Goal: Task Accomplishment & Management: Complete application form

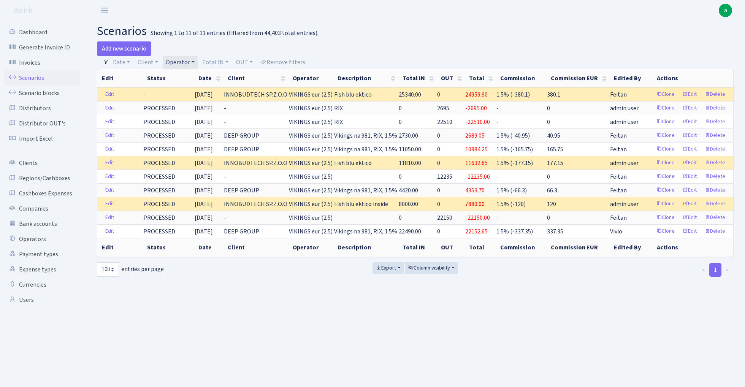
select select "100"
click at [135, 48] on link "Add new scenario" at bounding box center [124, 48] width 54 height 14
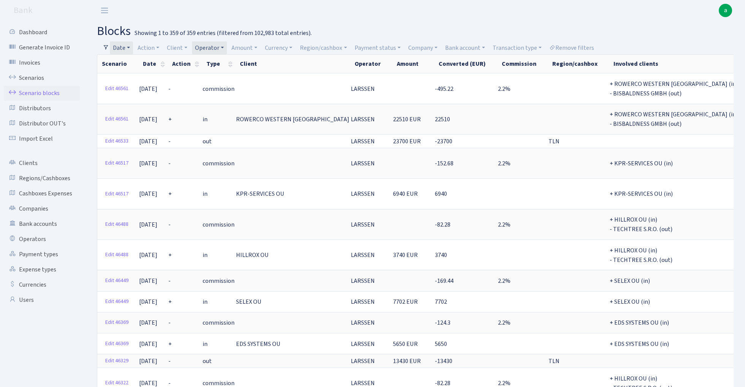
select select "-1"
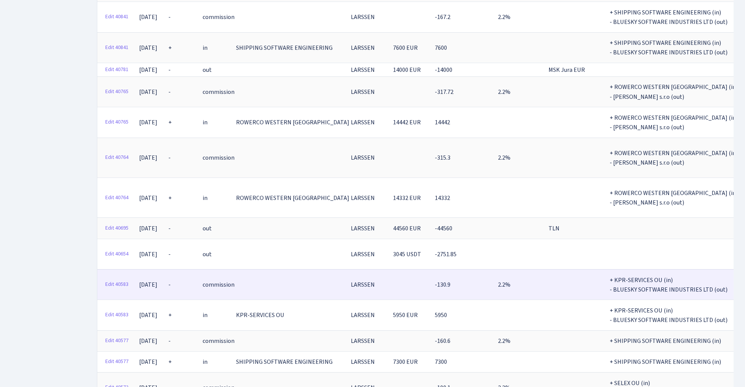
scroll to position [8189, 0]
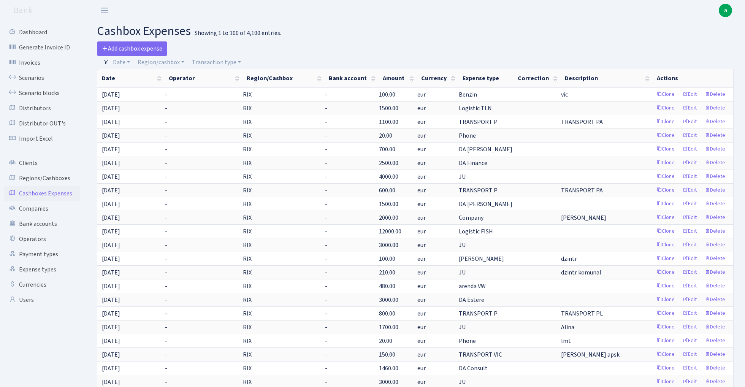
select select "100"
click at [41, 177] on link "Regions/Cashboxes" at bounding box center [42, 178] width 76 height 15
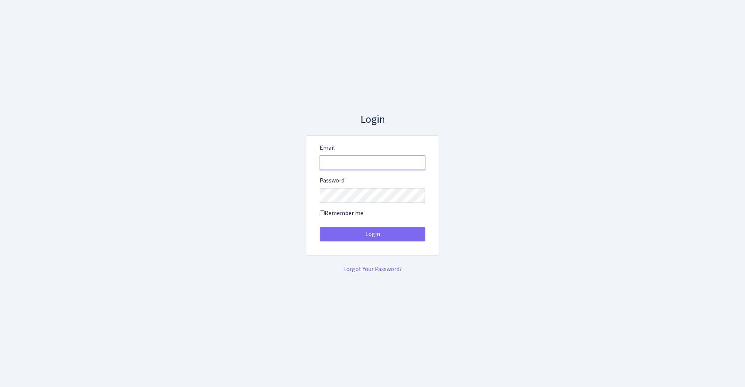
type input "admin@bank.com"
click at [372, 234] on button "Login" at bounding box center [373, 234] width 106 height 14
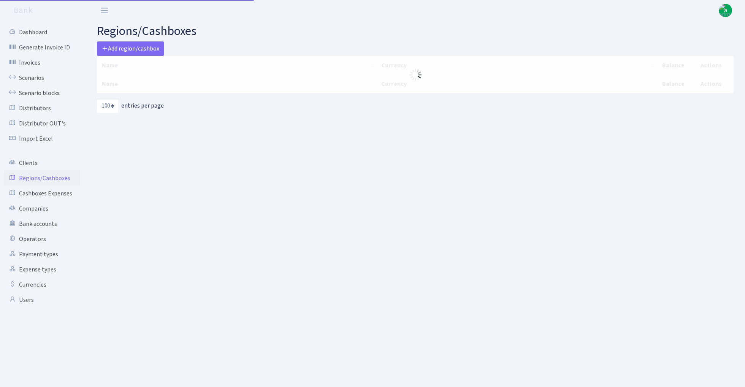
select select "100"
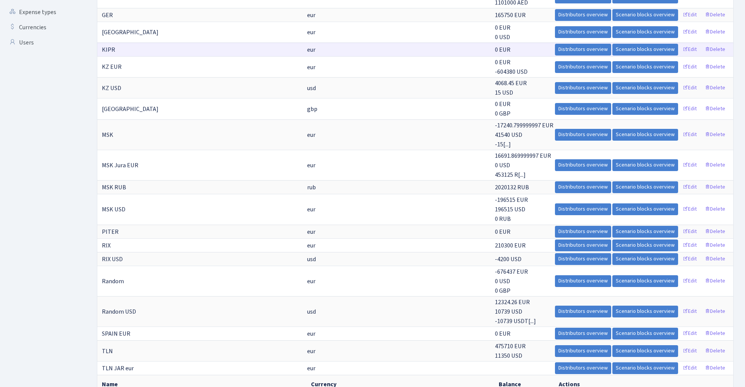
scroll to position [260, 0]
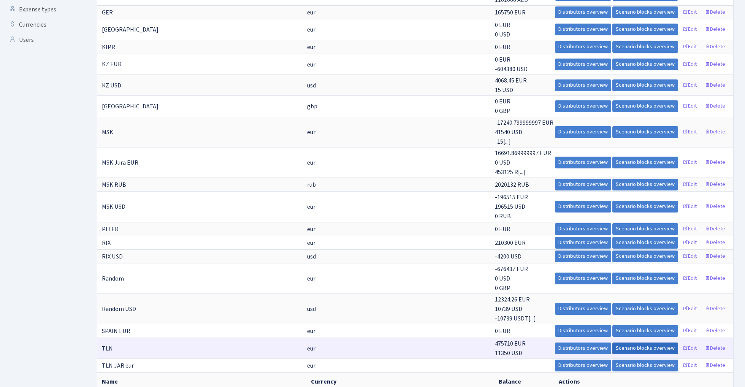
click at [643, 342] on link "Scenario blocks overview" at bounding box center [645, 348] width 66 height 12
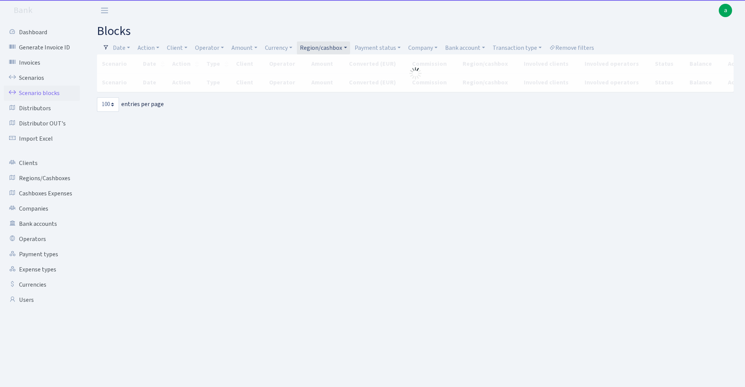
select select "100"
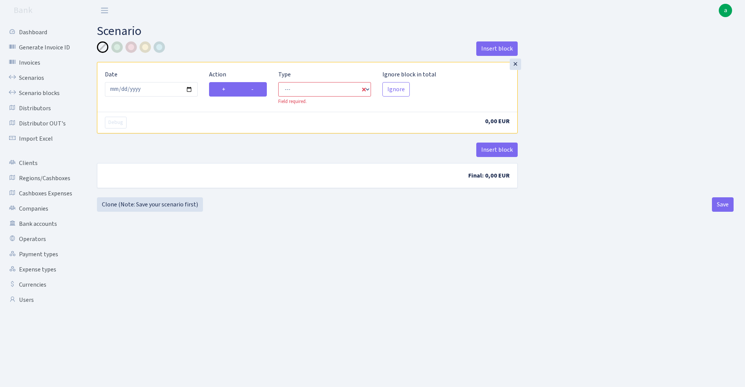
click at [257, 88] on label "-" at bounding box center [252, 89] width 29 height 14
click at [256, 88] on input "-" at bounding box center [253, 87] width 5 height 5
radio input "true"
radio input "false"
select select "out"
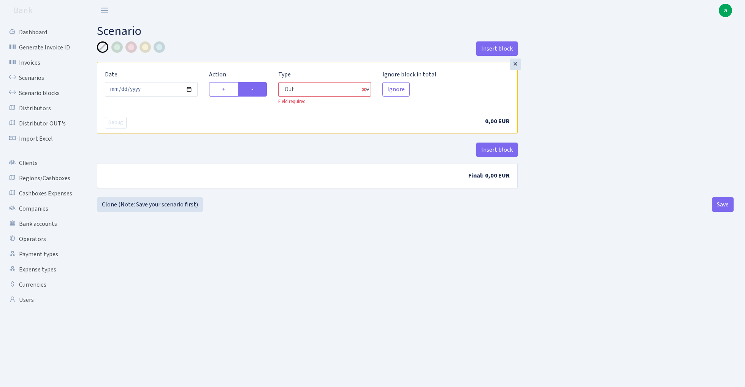
select select "1"
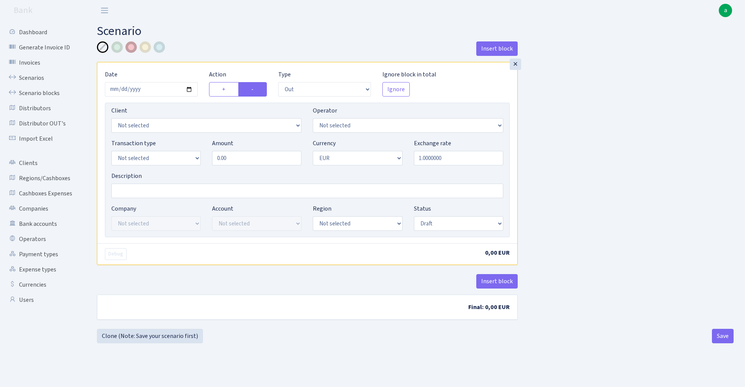
click at [135, 44] on div at bounding box center [130, 46] width 11 height 11
click at [149, 192] on input "Description" at bounding box center [307, 191] width 392 height 14
paste input "И.виску"
type input "TLN ???? И.виску"
select select "1"
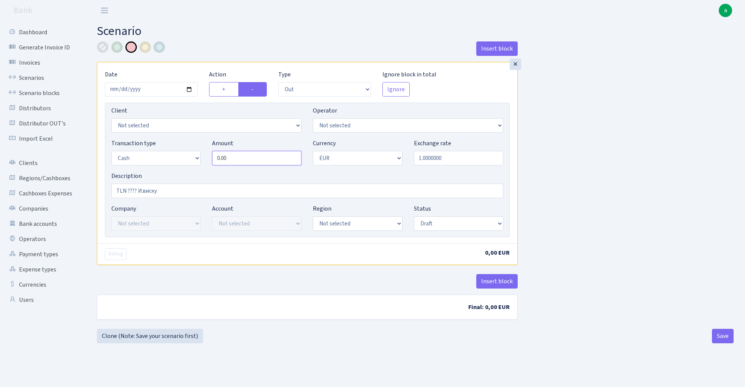
click at [254, 158] on input "0.00" at bounding box center [256, 158] width 89 height 14
type input "9,050.00"
select select "158"
select select "2"
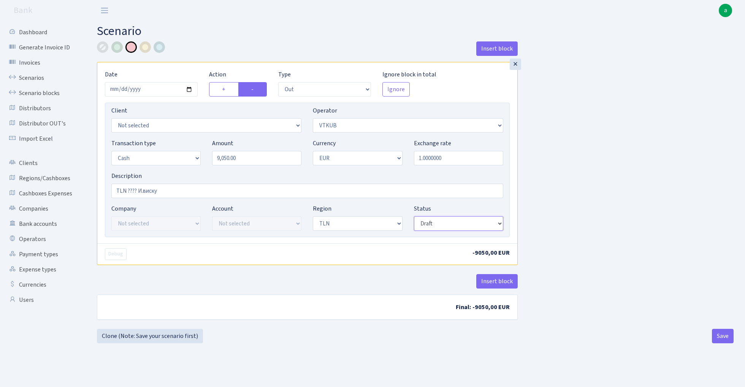
select select "processed"
click at [586, 166] on div "Insert block × Date 2025-09-24 Action + - Type --- In Out Commission Field requ…" at bounding box center [415, 184] width 648 height 287
click at [722, 337] on button "Save" at bounding box center [723, 336] width 22 height 14
select select "out"
select select "158"
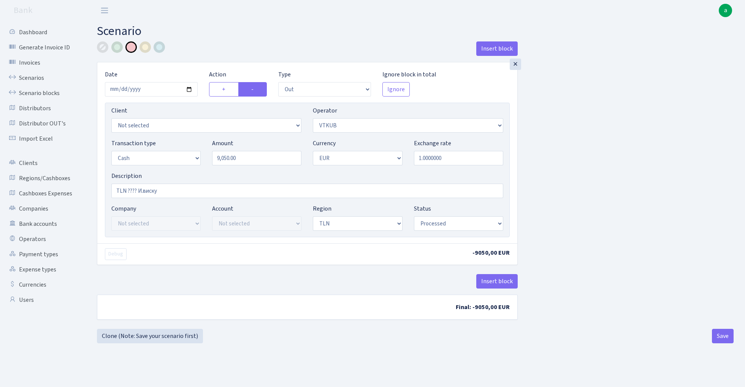
select select "1"
select select "2"
select select "processed"
click at [168, 338] on link "Clone (Note: Save your scenario first)" at bounding box center [150, 336] width 106 height 14
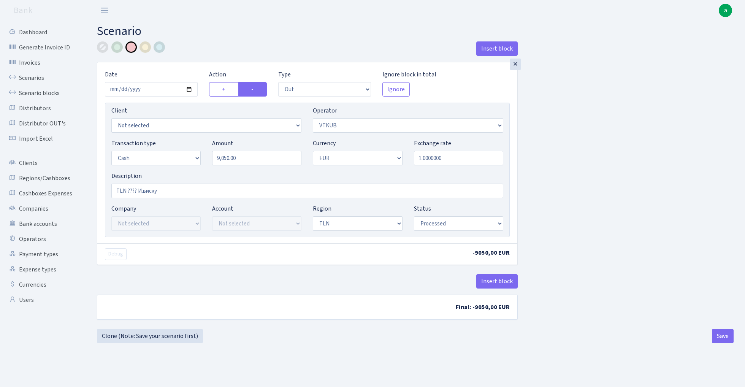
select select "out"
select select "158"
select select "1"
select select "2"
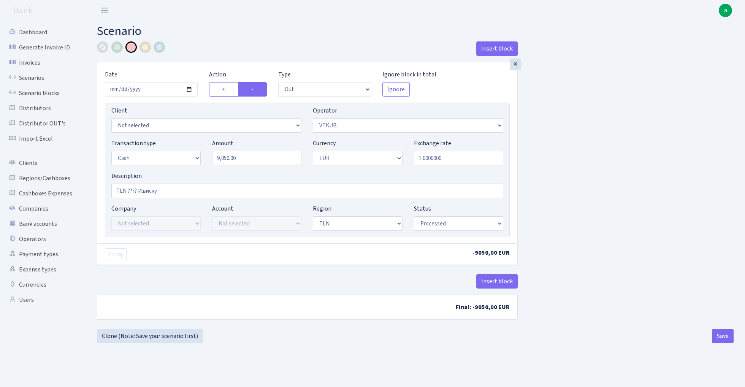
select select "processed"
click at [247, 160] on input "9050.00" at bounding box center [256, 158] width 89 height 14
paste input "16475"
type input "16,475.00"
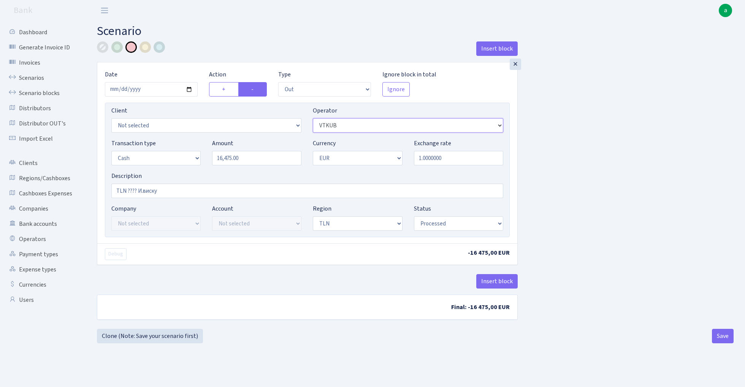
select select "213"
drag, startPoint x: 165, startPoint y: 192, endPoint x: 130, endPoint y: 193, distance: 35.3
click at [130, 193] on input "TLN ???? И.виску" at bounding box center [307, 191] width 392 height 14
type input "TLN"
click at [105, 46] on div at bounding box center [102, 46] width 11 height 11
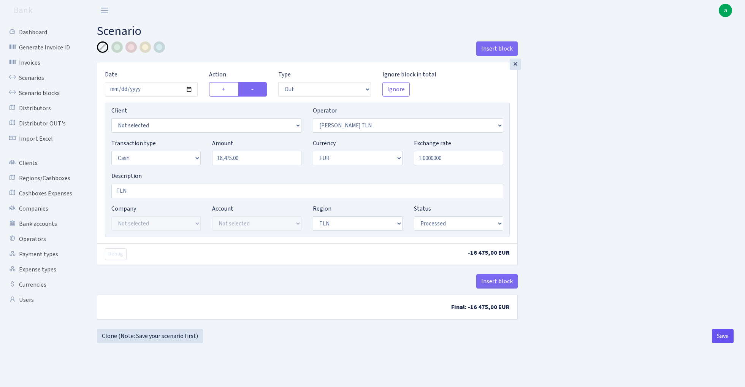
click at [720, 337] on button "Save" at bounding box center [723, 336] width 22 height 14
select select "out"
select select "213"
select select "1"
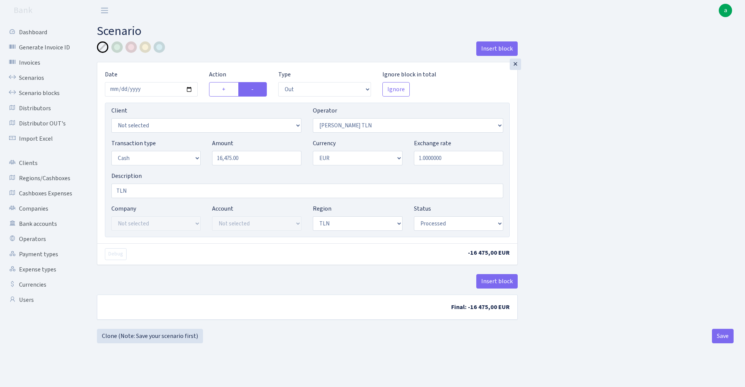
select select "2"
select select "processed"
click at [150, 338] on link "Clone (Note: Save your scenario first)" at bounding box center [150, 336] width 106 height 14
select select "out"
select select "213"
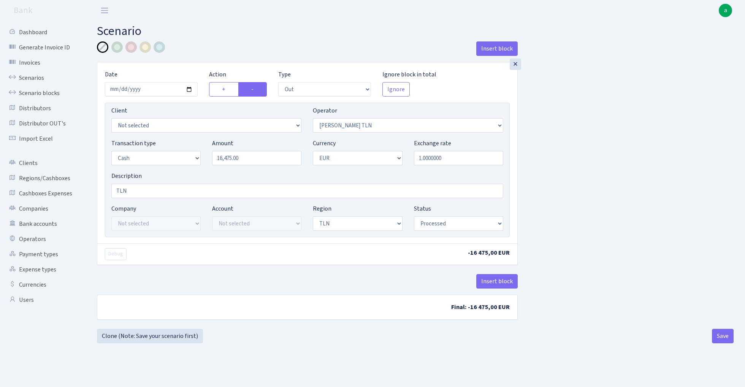
select select "1"
select select "2"
select select "processed"
click at [250, 163] on input "16475.00" at bounding box center [256, 158] width 89 height 14
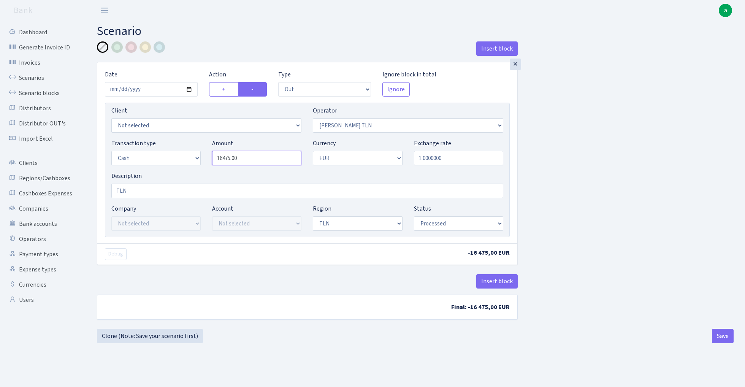
click at [250, 163] on input "16475.00" at bounding box center [256, 158] width 89 height 14
paste input "29165"
type input "129,165.00"
click at [599, 137] on div "Insert block × Date 2025-09-24 Action + - Type --- In Out Commission Field requ…" at bounding box center [415, 183] width 648 height 284
select select "396"
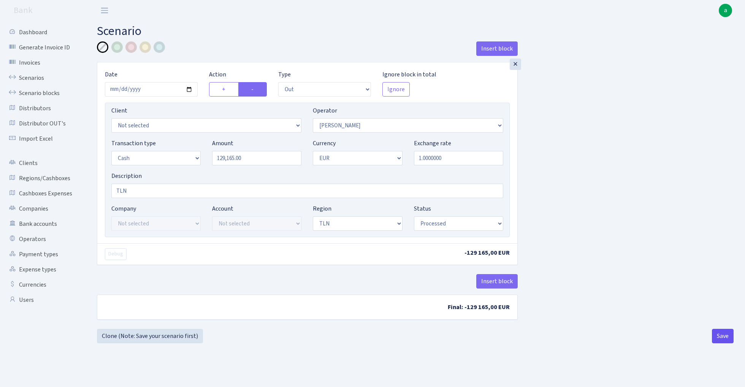
click at [726, 339] on button "Save" at bounding box center [723, 336] width 22 height 14
select select "out"
select select "396"
select select "1"
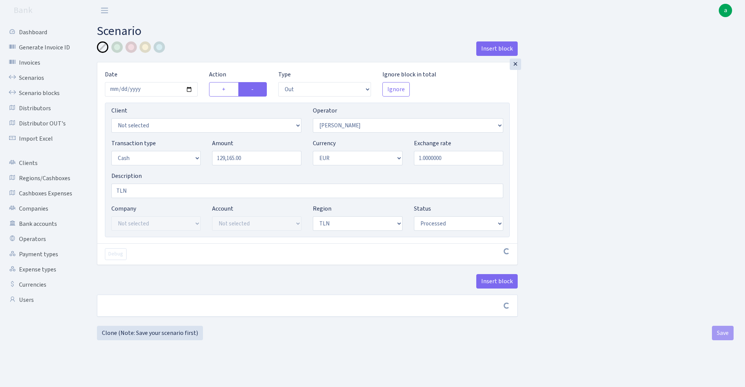
select select "2"
select select "processed"
click at [169, 192] on input "TLN" at bounding box center [307, 191] width 392 height 14
paste input "Олег Б"
type input "TLN [PERSON_NAME]"
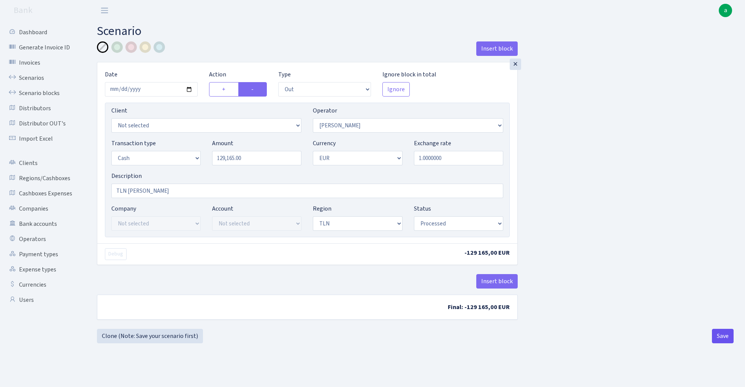
click at [726, 335] on button "Save" at bounding box center [723, 336] width 22 height 14
select select "out"
select select "396"
select select "1"
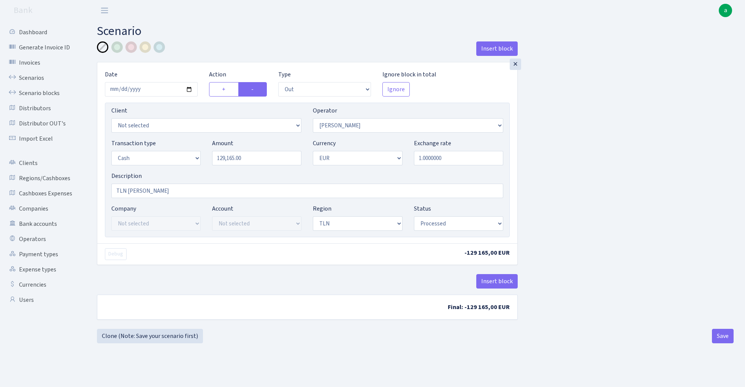
select select "2"
select select "processed"
click at [170, 335] on link "Clone (Note: Save your scenario first)" at bounding box center [150, 336] width 106 height 14
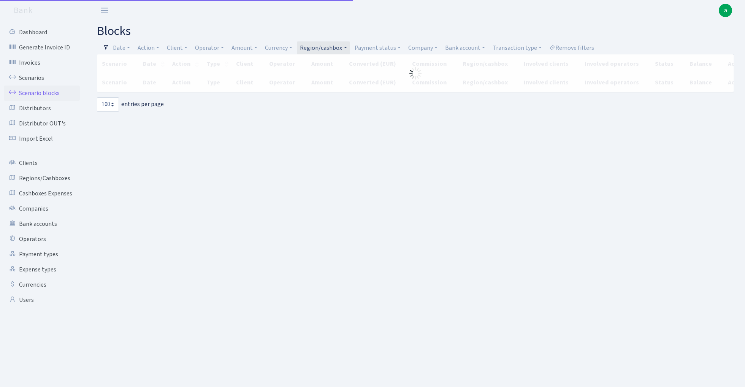
select select "100"
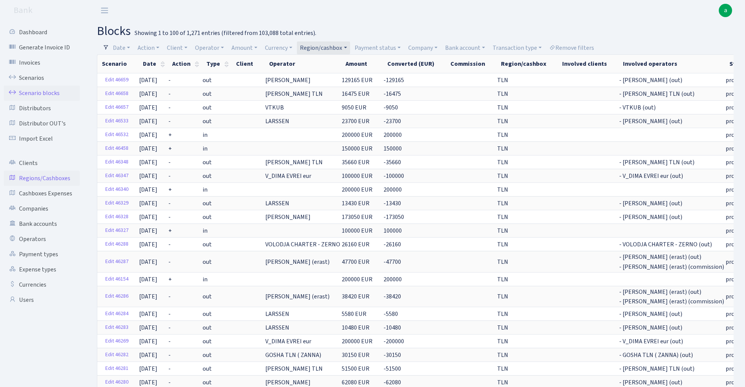
click at [52, 179] on link "Regions/Cashboxes" at bounding box center [42, 178] width 76 height 15
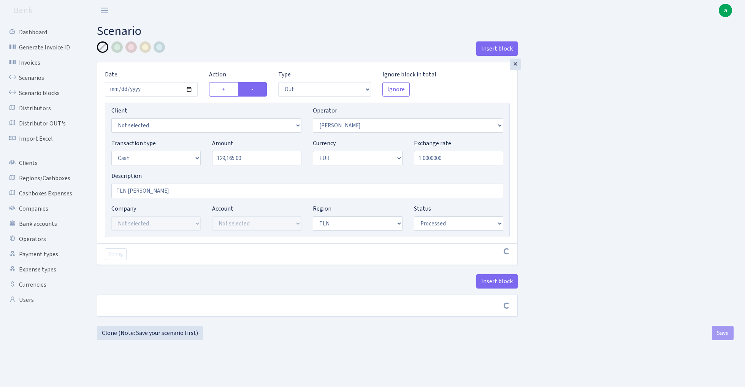
select select "out"
select select "396"
select select "1"
select select "2"
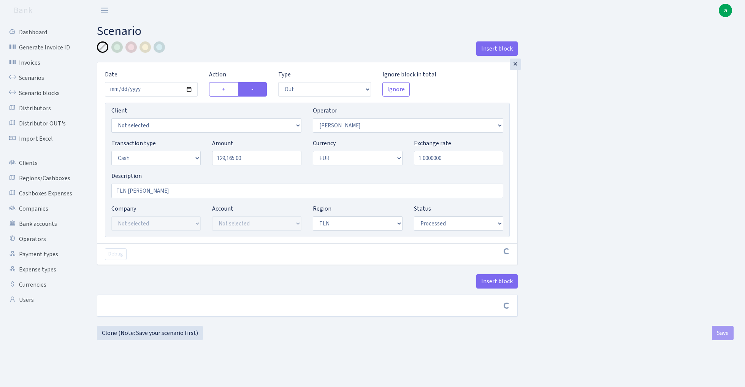
select select "processed"
click at [255, 160] on input "129165.00" at bounding box center [256, 158] width 89 height 14
type input "35,000.00"
click at [157, 192] on input "TLN Олег Б" at bounding box center [307, 191] width 392 height 14
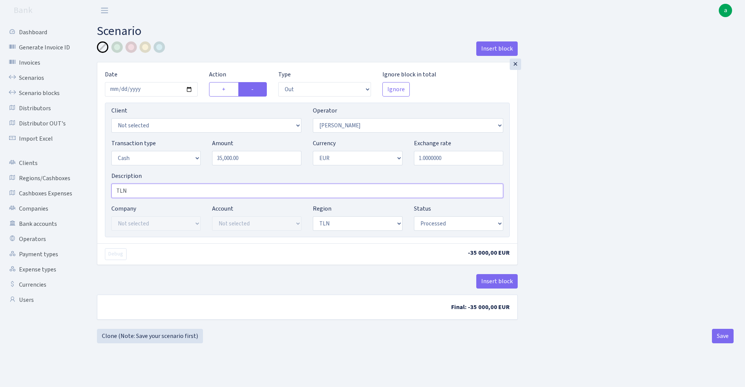
type input "TLN"
select select "431"
click at [721, 336] on button "Save" at bounding box center [723, 336] width 22 height 14
select select "out"
select select "431"
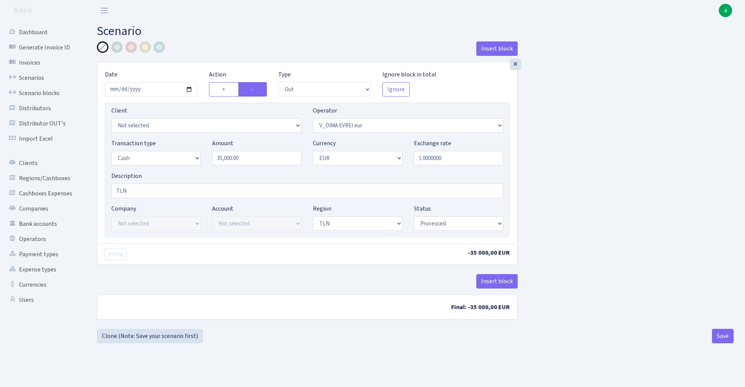
select select "1"
select select "2"
select select "processed"
click at [25, 76] on link "Scenarios" at bounding box center [42, 77] width 76 height 15
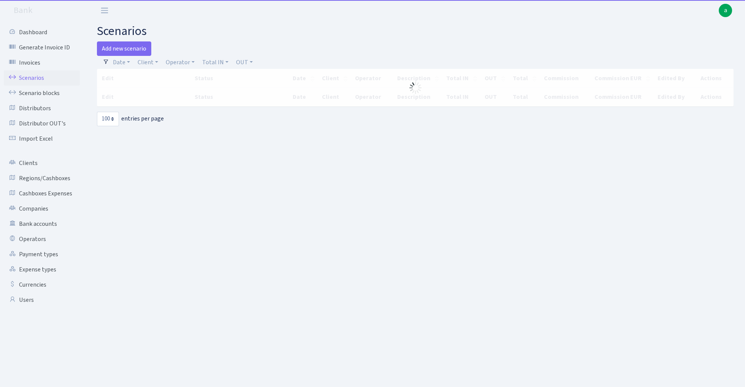
select select "100"
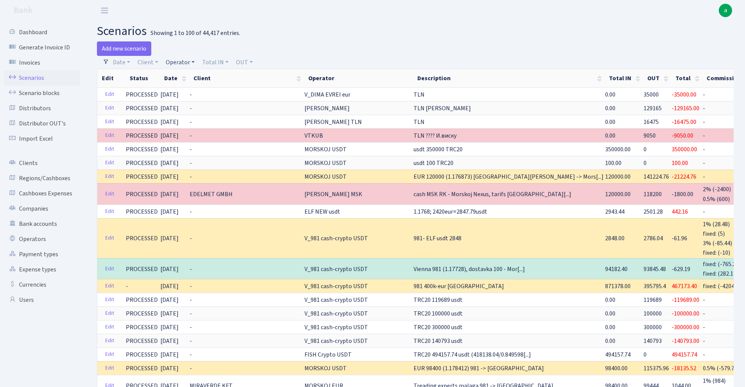
click at [183, 62] on link "Operator" at bounding box center [180, 62] width 35 height 13
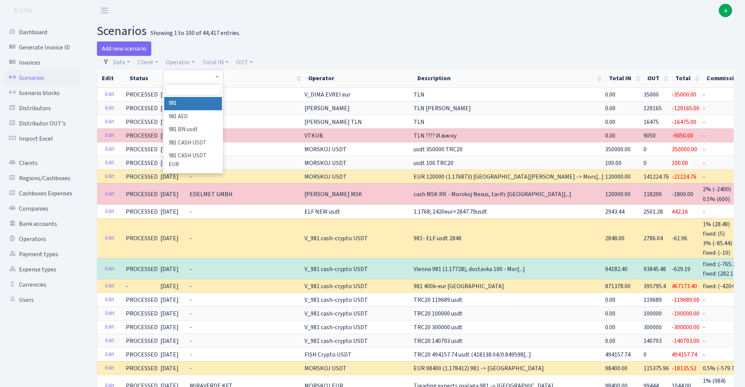
click at [185, 92] on input "search" at bounding box center [193, 90] width 56 height 12
type input "ce"
click at [209, 101] on li "CEVER" at bounding box center [192, 103] width 57 height 13
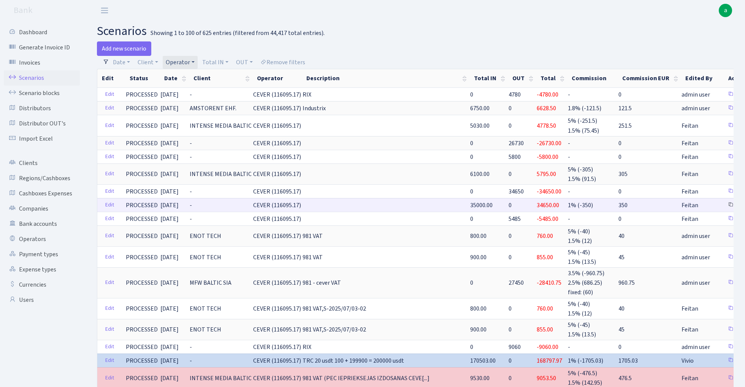
click at [724, 204] on link "Clone" at bounding box center [736, 205] width 25 height 12
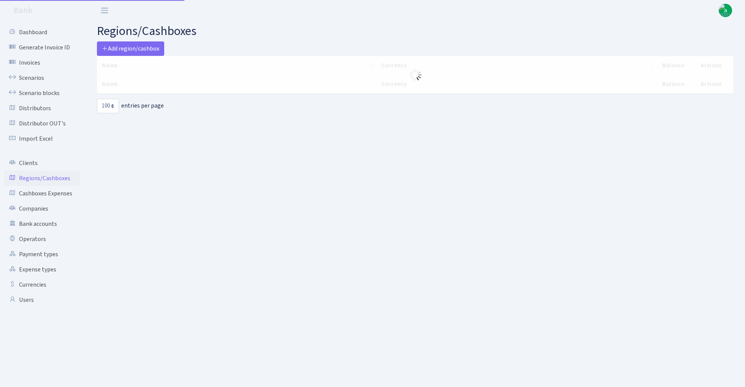
select select "100"
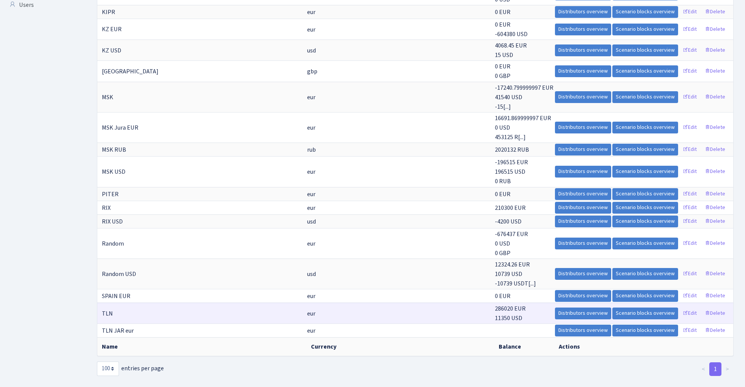
scroll to position [294, 0]
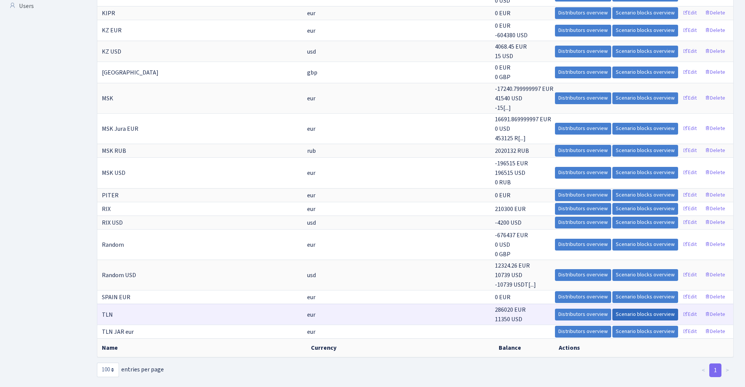
click at [651, 309] on link "Scenario blocks overview" at bounding box center [645, 315] width 66 height 12
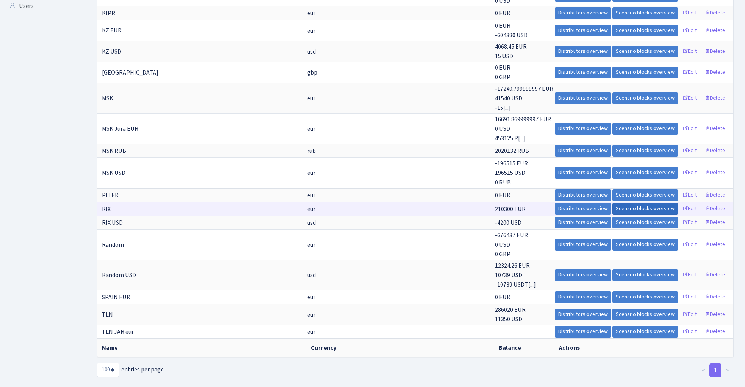
click at [640, 203] on link "Scenario blocks overview" at bounding box center [645, 209] width 66 height 12
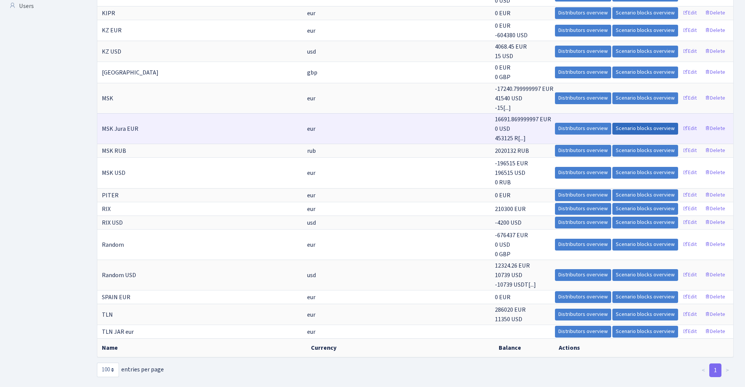
click at [637, 123] on link "Scenario blocks overview" at bounding box center [645, 129] width 66 height 12
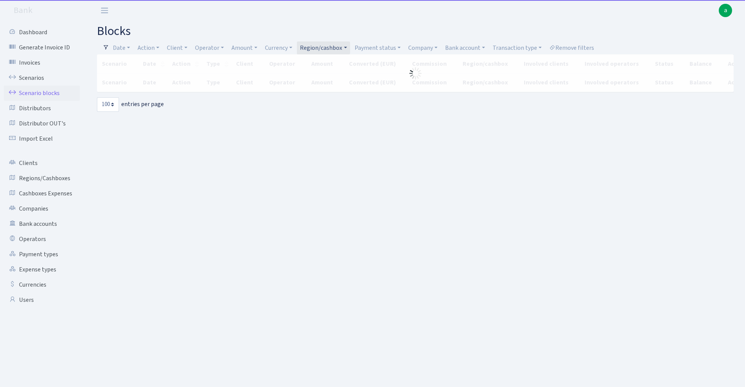
select select "100"
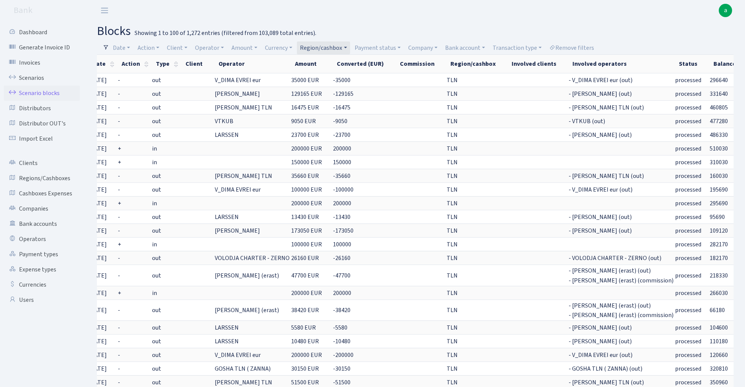
scroll to position [0, 76]
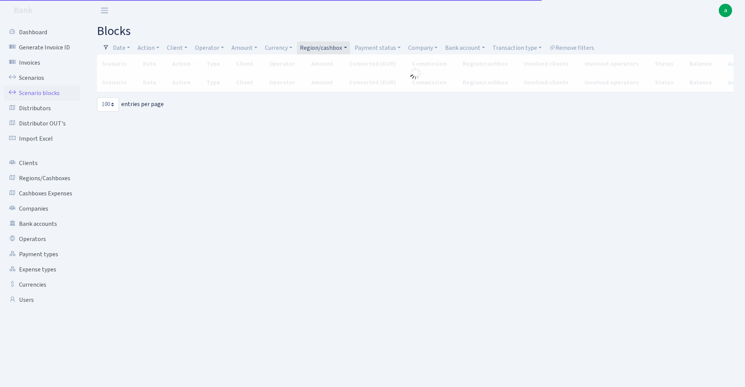
select select "100"
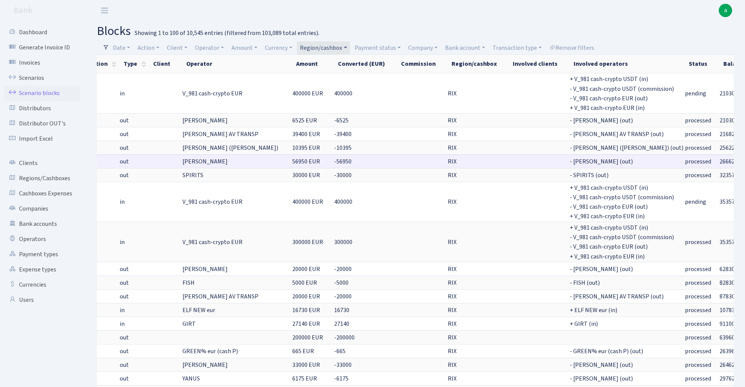
scroll to position [0, 82]
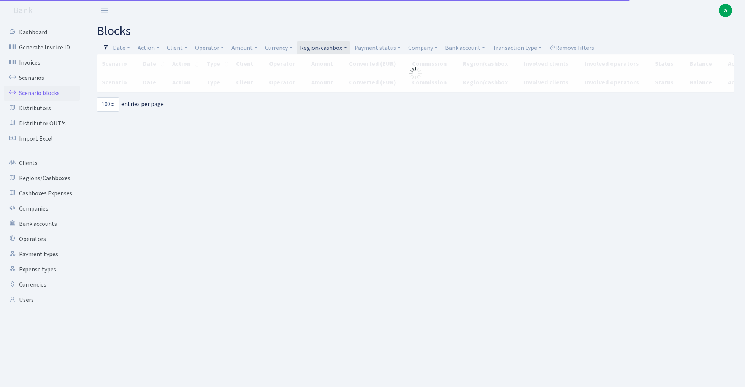
select select "100"
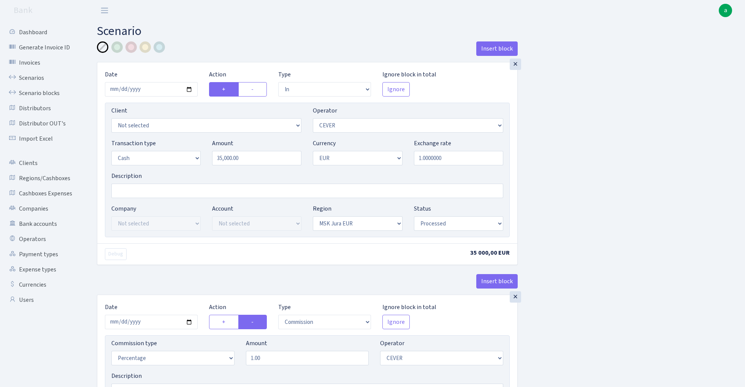
select select "in"
select select "20"
select select "1"
select select "16"
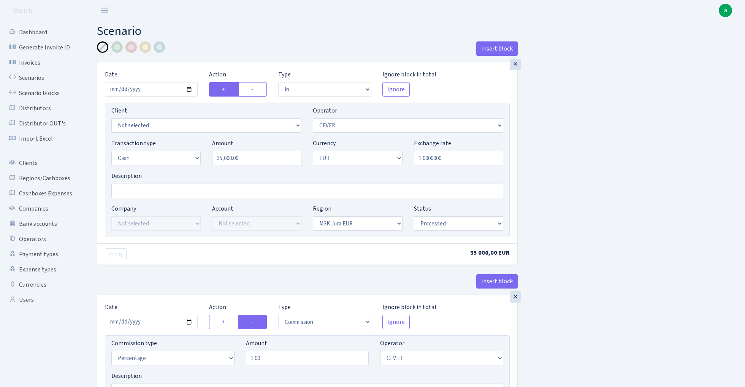
select select "processed"
select select "commission"
select select "20"
select select "processed"
click at [152, 90] on input "2025-09-10" at bounding box center [151, 89] width 93 height 14
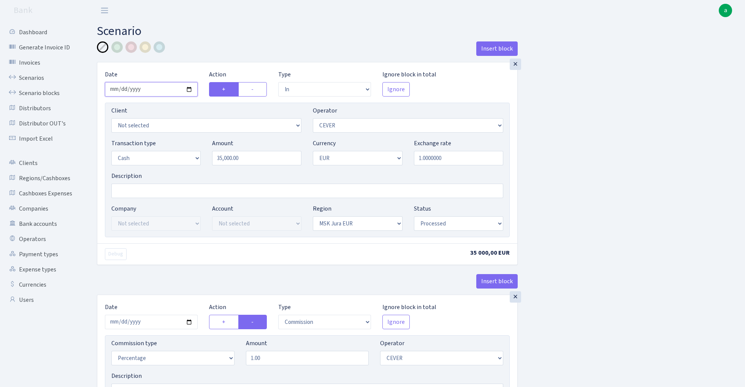
type input "2025-09-16"
click at [318, 0] on header "Bank a My Account Logout" at bounding box center [372, 10] width 745 height 21
click at [251, 154] on input "35000.00" at bounding box center [256, 158] width 89 height 14
type input "27,000.00"
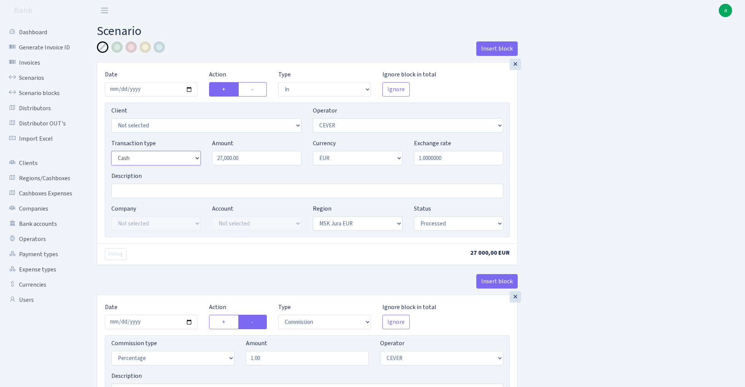
select select "6"
click at [140, 192] on input "Description" at bounding box center [307, 191] width 392 height 14
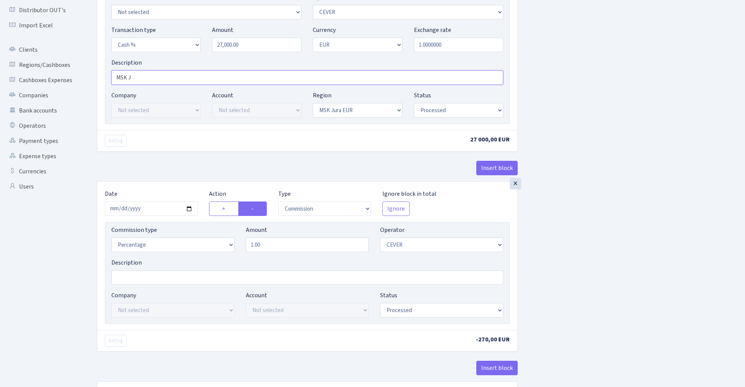
scroll to position [129, 0]
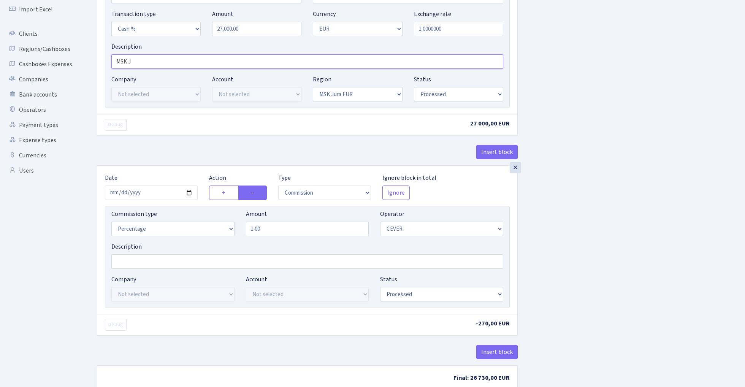
type input "MSK J"
click at [150, 192] on input "2025-09-10" at bounding box center [151, 192] width 93 height 14
type input "[DATE]"
click at [182, 145] on div "Insert block" at bounding box center [307, 155] width 421 height 21
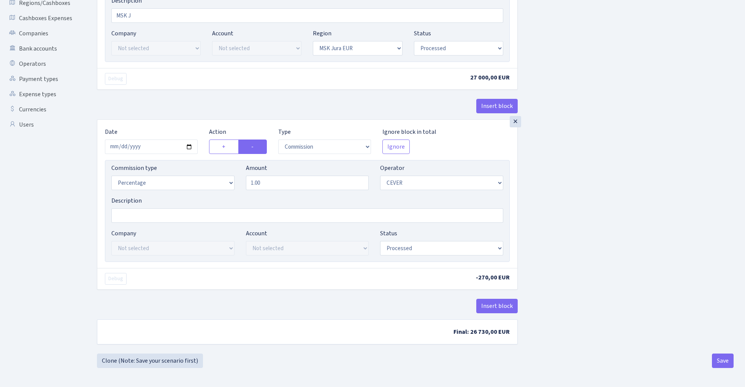
scroll to position [177, 0]
click at [724, 356] on button "Save" at bounding box center [723, 360] width 22 height 14
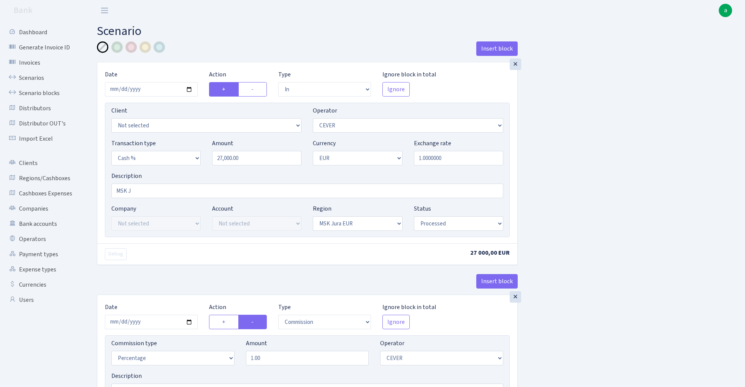
select select "in"
select select "20"
select select "6"
select select "1"
select select "16"
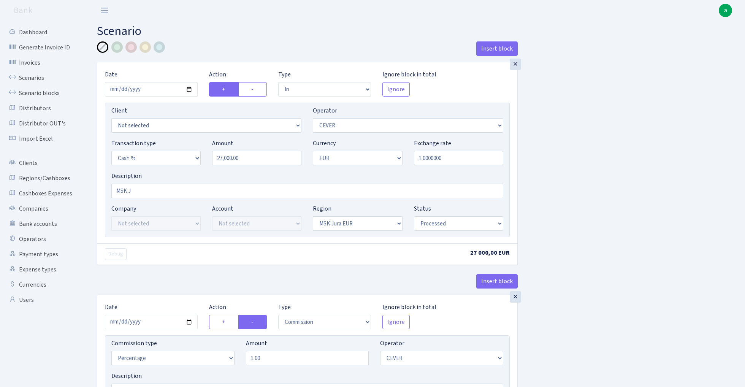
select select "processed"
select select "commission"
select select "20"
select select "processed"
click at [29, 79] on link "Scenarios" at bounding box center [42, 77] width 76 height 15
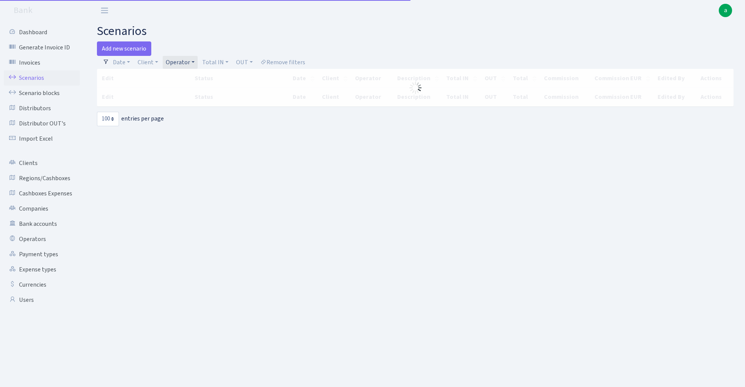
select select "100"
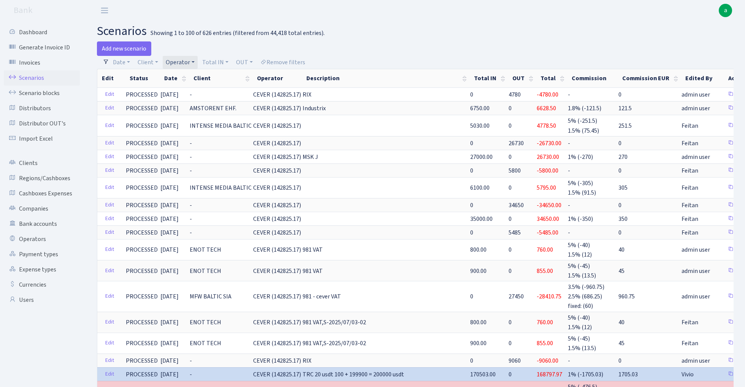
click at [187, 62] on link "Operator" at bounding box center [180, 62] width 35 height 13
click at [182, 88] on input "search" at bounding box center [193, 90] width 56 height 12
type input "ua"
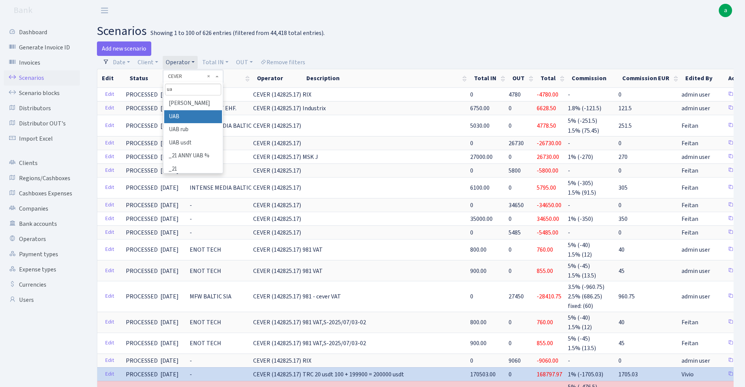
click at [183, 113] on li "UAB" at bounding box center [192, 116] width 57 height 13
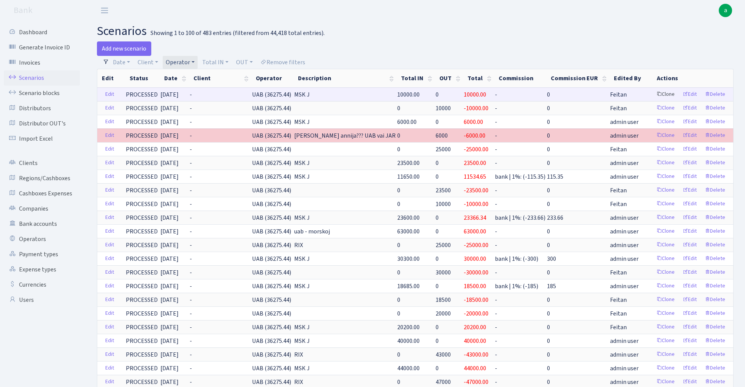
click at [663, 92] on link "Clone" at bounding box center [665, 95] width 25 height 12
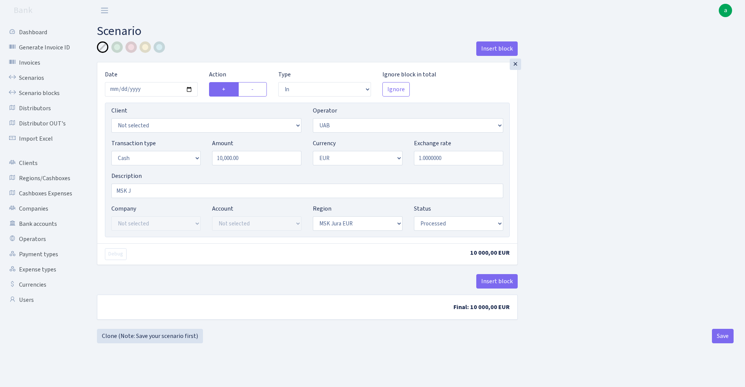
select select "in"
select select "33"
select select "1"
select select "16"
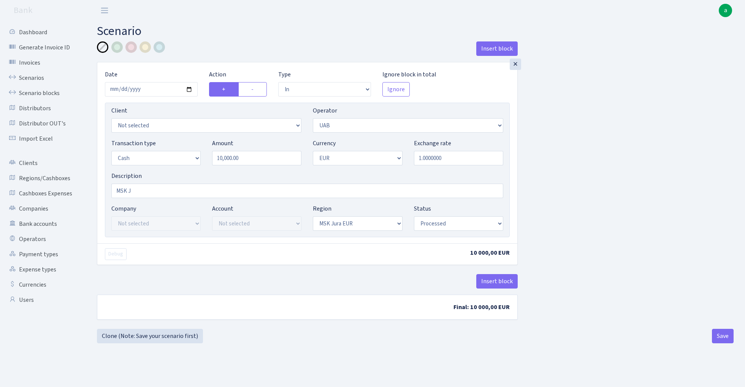
select select "processed"
click at [149, 87] on input "2025-09-18" at bounding box center [151, 89] width 93 height 14
type input "2025-09-24"
click at [191, 60] on div "Insert block" at bounding box center [307, 51] width 421 height 21
drag, startPoint x: 221, startPoint y: 160, endPoint x: 206, endPoint y: 160, distance: 15.2
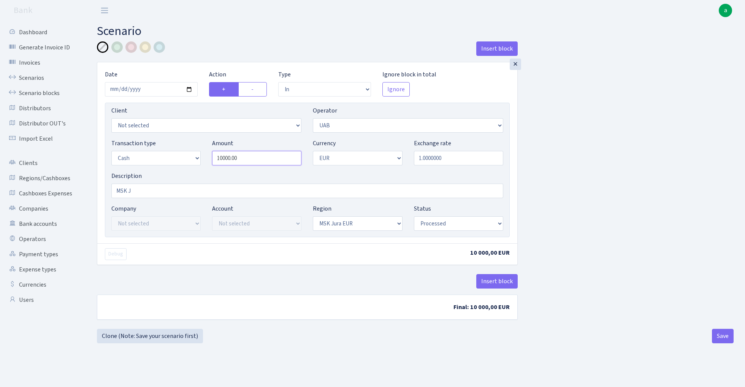
click at [206, 160] on div "Transaction type Not selected 981 ELF FISH crypto GIRT IVO dekl MM-BALTIC eur U…" at bounding box center [307, 155] width 403 height 33
type input "20,000.00"
click at [600, 144] on div "Insert block × Date 2025-09-24 Action + - Type --- In Out Commission Field requ…" at bounding box center [415, 183] width 648 height 284
click at [727, 336] on button "Save" at bounding box center [723, 336] width 22 height 14
select select "in"
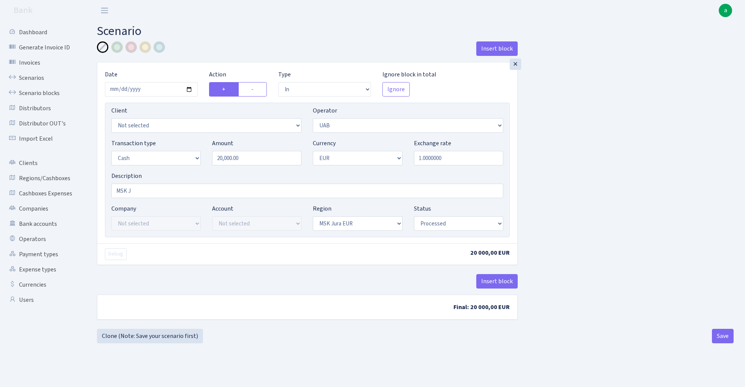
select select "33"
select select "1"
select select "16"
select select "processed"
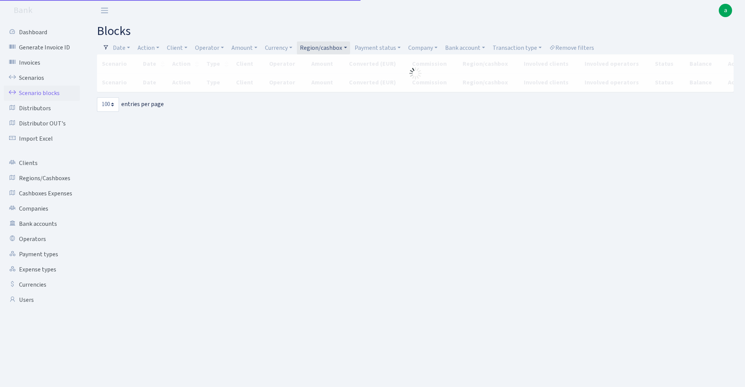
select select "100"
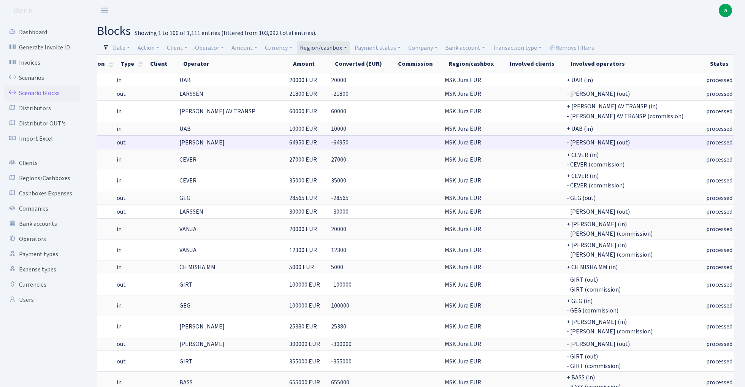
scroll to position [0, 86]
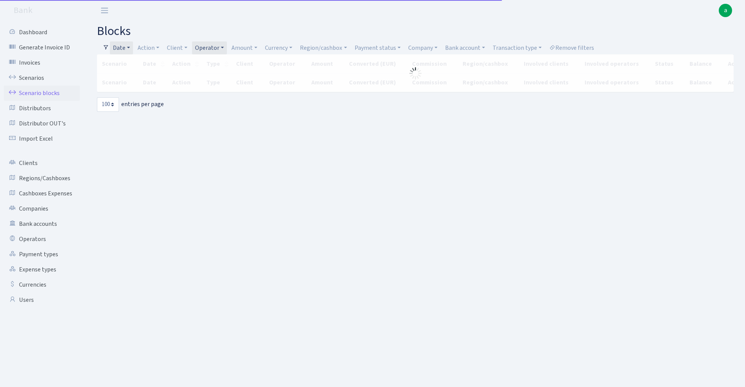
select select "100"
